Goal: Find specific page/section: Find specific page/section

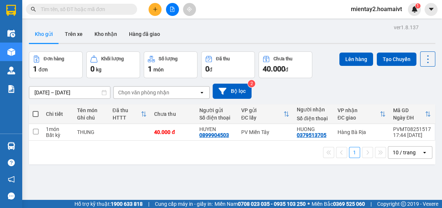
click at [134, 95] on div "Chọn văn phòng nhận" at bounding box center [143, 92] width 51 height 7
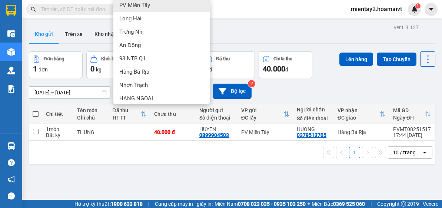
scroll to position [75, 0]
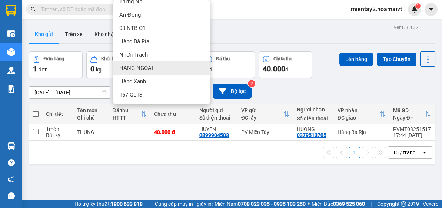
drag, startPoint x: 142, startPoint y: 67, endPoint x: 122, endPoint y: 30, distance: 41.5
click at [142, 67] on span "HANG NGOAI" at bounding box center [136, 67] width 34 height 7
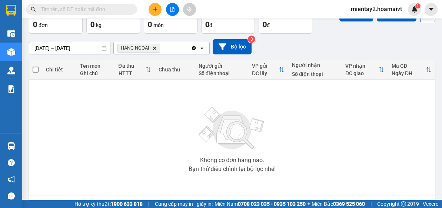
scroll to position [70, 0]
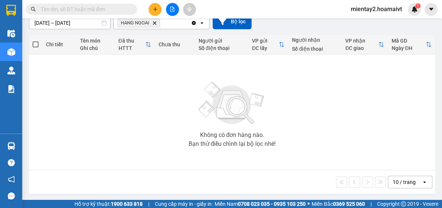
click at [396, 180] on div "10 / trang" at bounding box center [404, 182] width 23 height 7
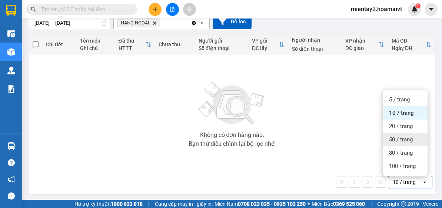
click at [401, 140] on span "50 / trang" at bounding box center [401, 139] width 24 height 7
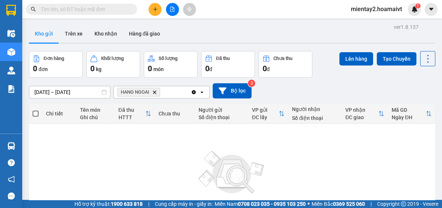
scroll to position [0, 0]
